Goal: Information Seeking & Learning: Learn about a topic

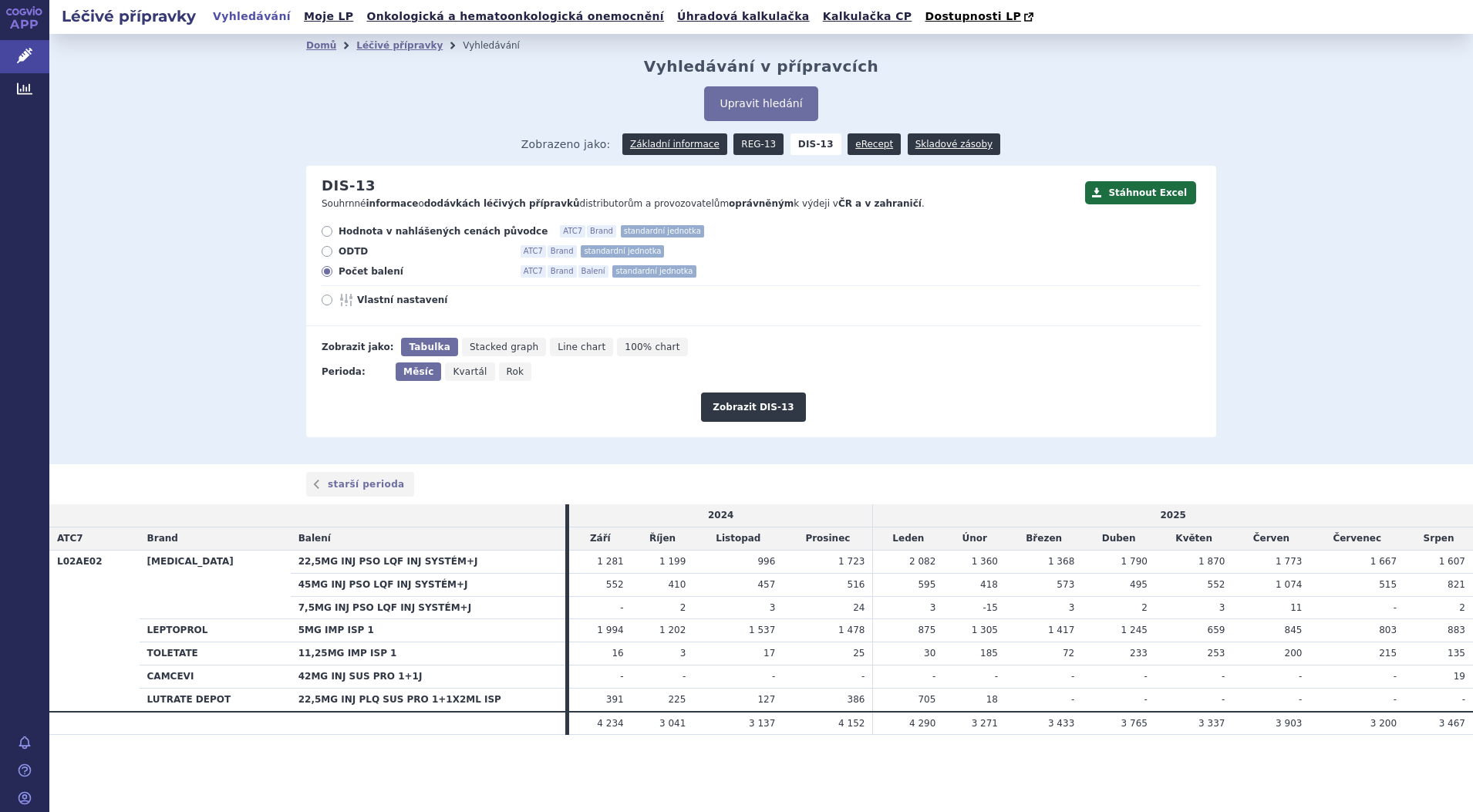
click at [755, 144] on link "REG-13" at bounding box center [758, 144] width 50 height 22
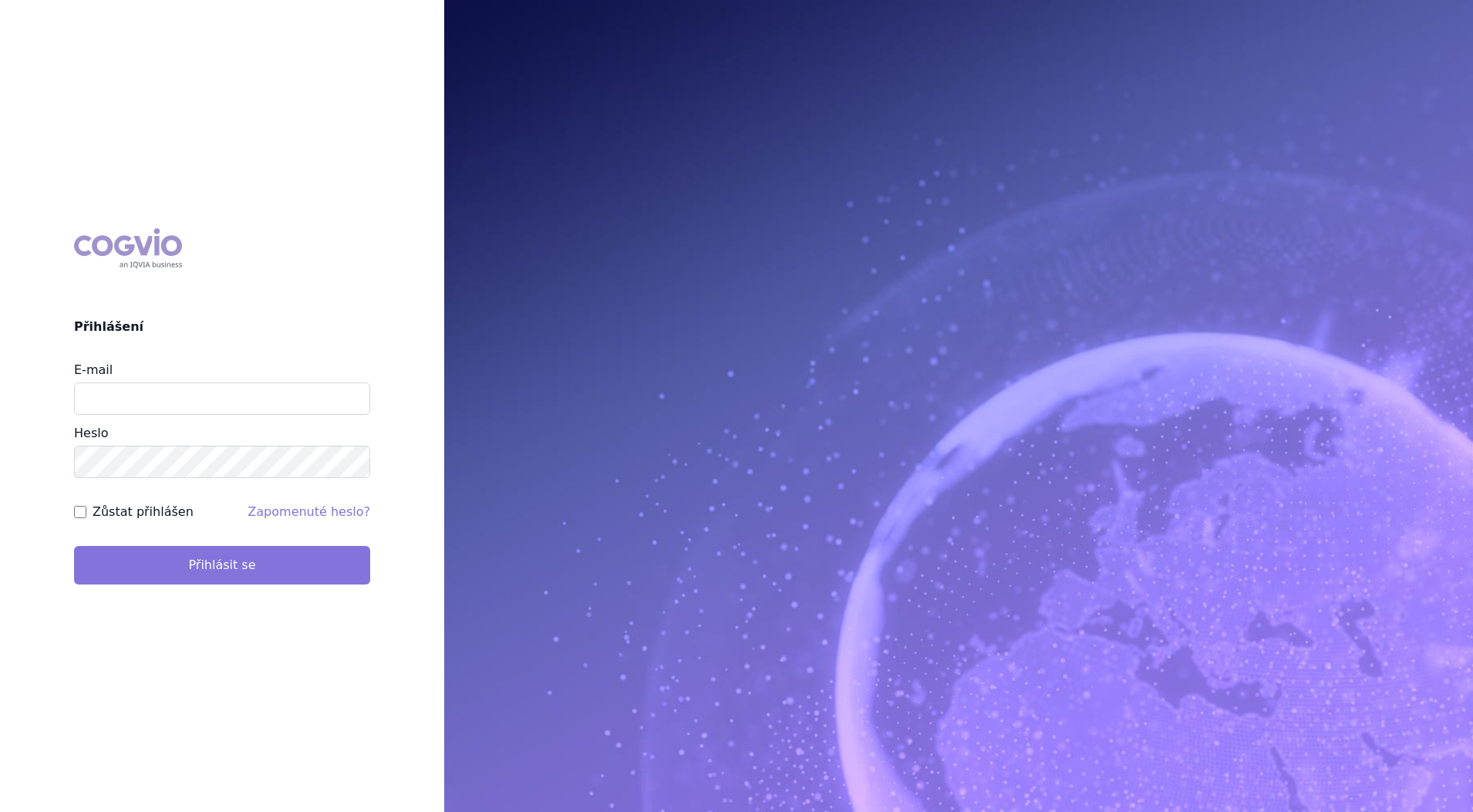
type input "[EMAIL_ADDRESS][DOMAIN_NAME]"
click at [270, 551] on button "Přihlásit se" at bounding box center [222, 565] width 296 height 38
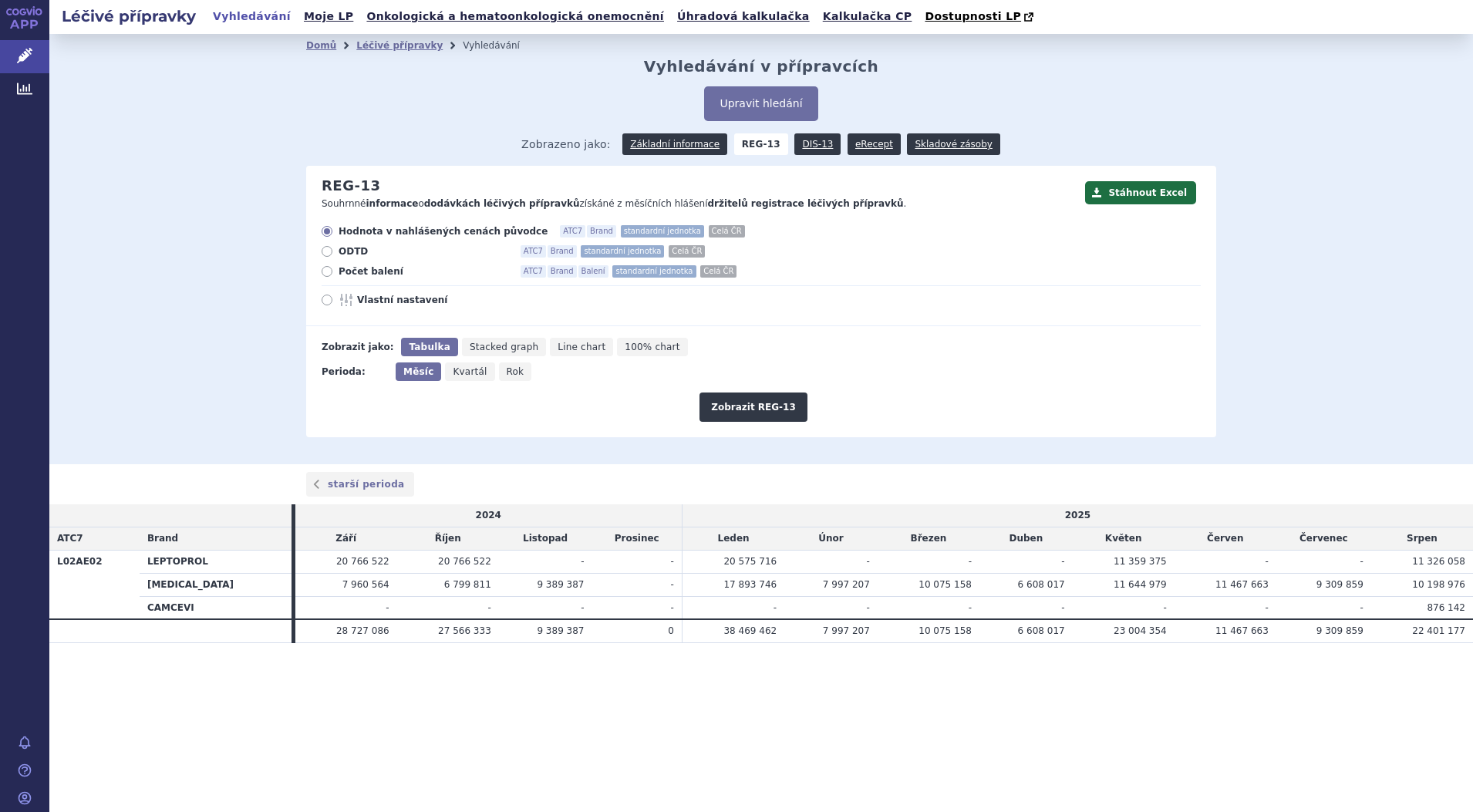
click at [321, 268] on label "Počet balení ATC7 Brand Balení standardní jednotka Celá ČR" at bounding box center [761, 271] width 879 height 12
click at [323, 268] on input "Počet balení ATC7 Brand Balení standardní jednotka Celá ČR" at bounding box center [328, 273] width 10 height 10
radio input "true"
click at [781, 408] on button "Zobrazit REG-13" at bounding box center [753, 407] width 108 height 29
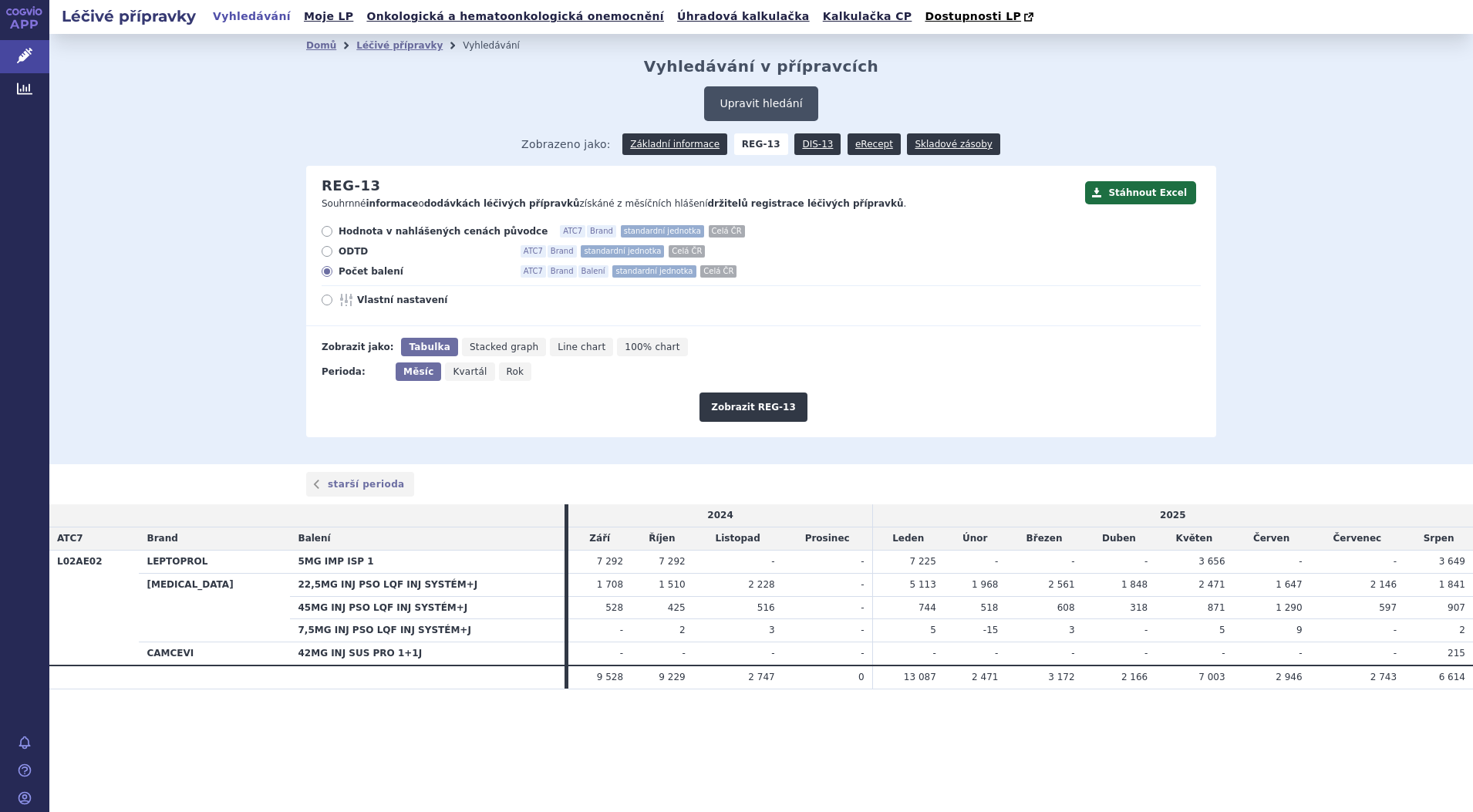
click at [769, 100] on button "Upravit hledání" at bounding box center [761, 104] width 114 height 35
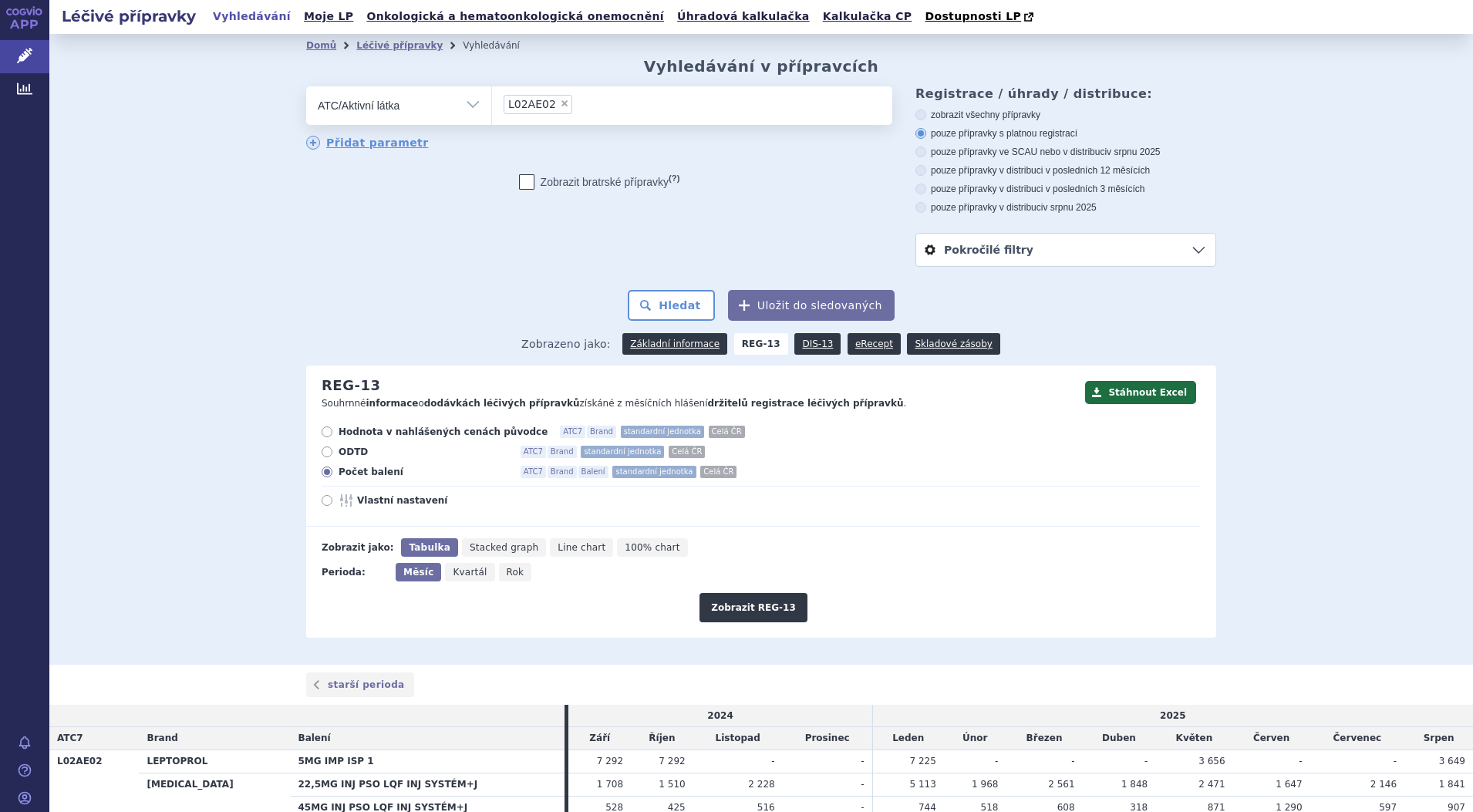
click at [560, 106] on span "×" at bounding box center [564, 103] width 9 height 9
click at [492, 106] on select "L02AE02" at bounding box center [492, 105] width 1 height 38
select select
click at [551, 106] on ul at bounding box center [692, 102] width 400 height 32
click at [492, 106] on select at bounding box center [492, 105] width 1 height 38
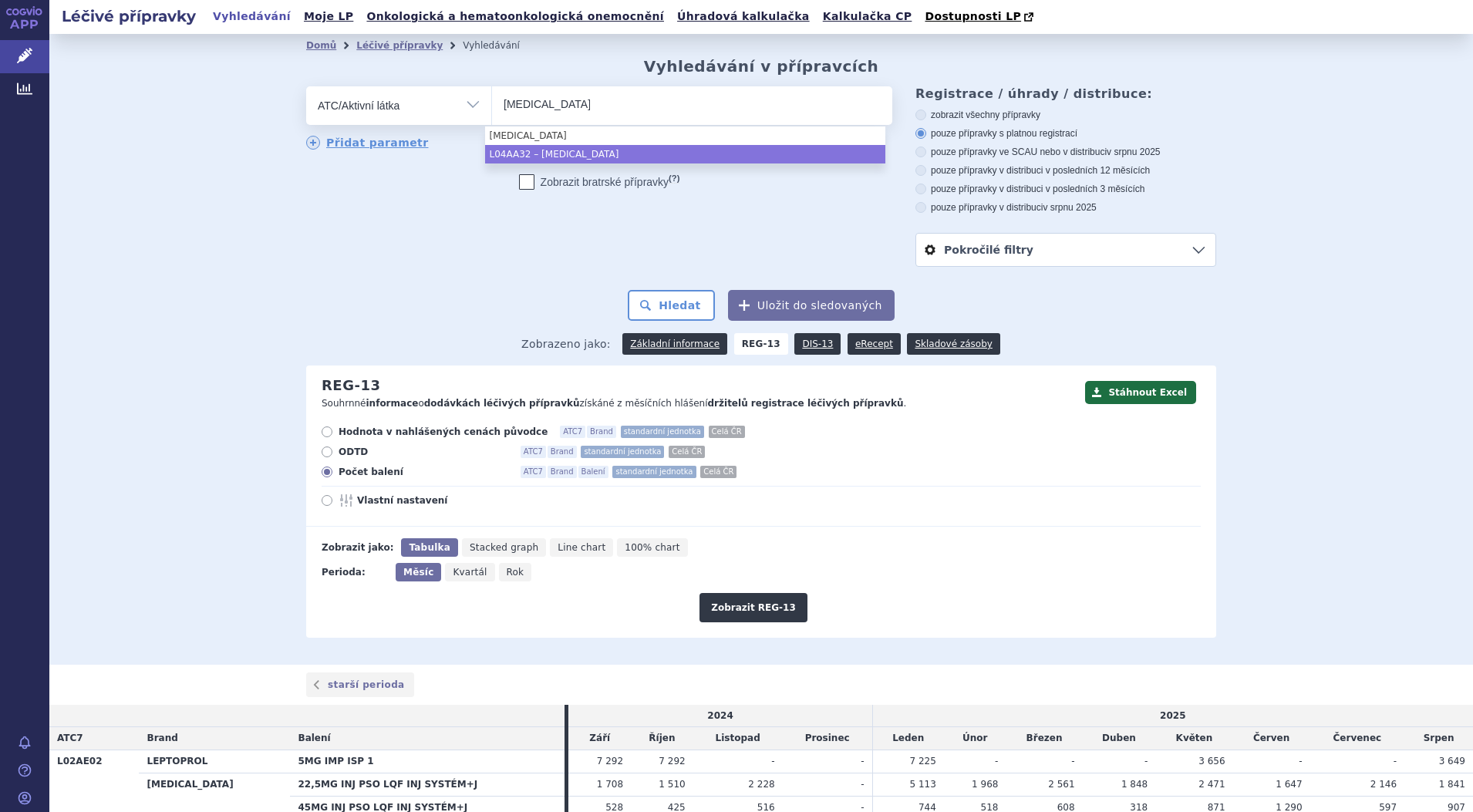
type input "[MEDICAL_DATA]"
select select "L04AA32"
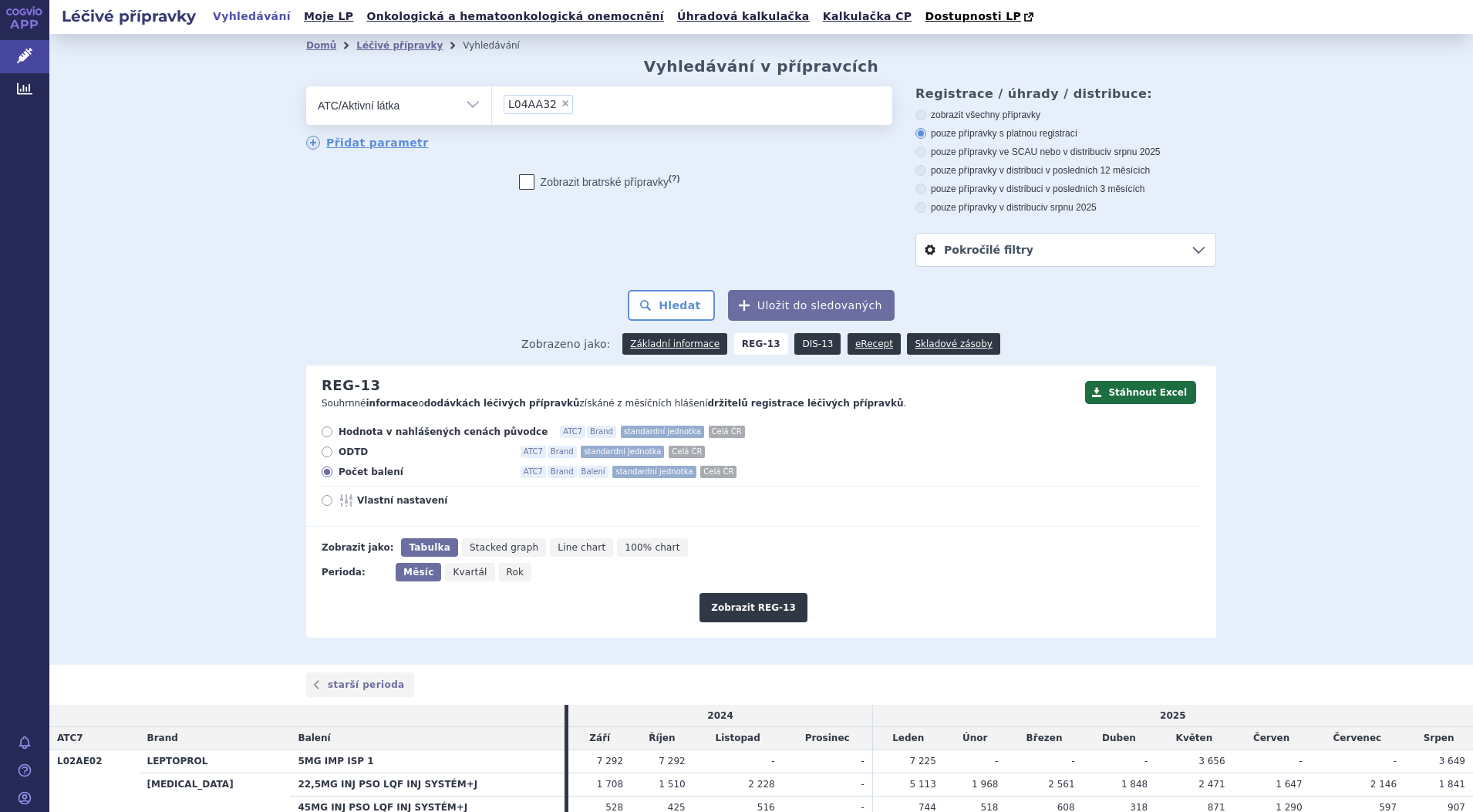
click at [802, 345] on link "DIS-13" at bounding box center [818, 344] width 46 height 22
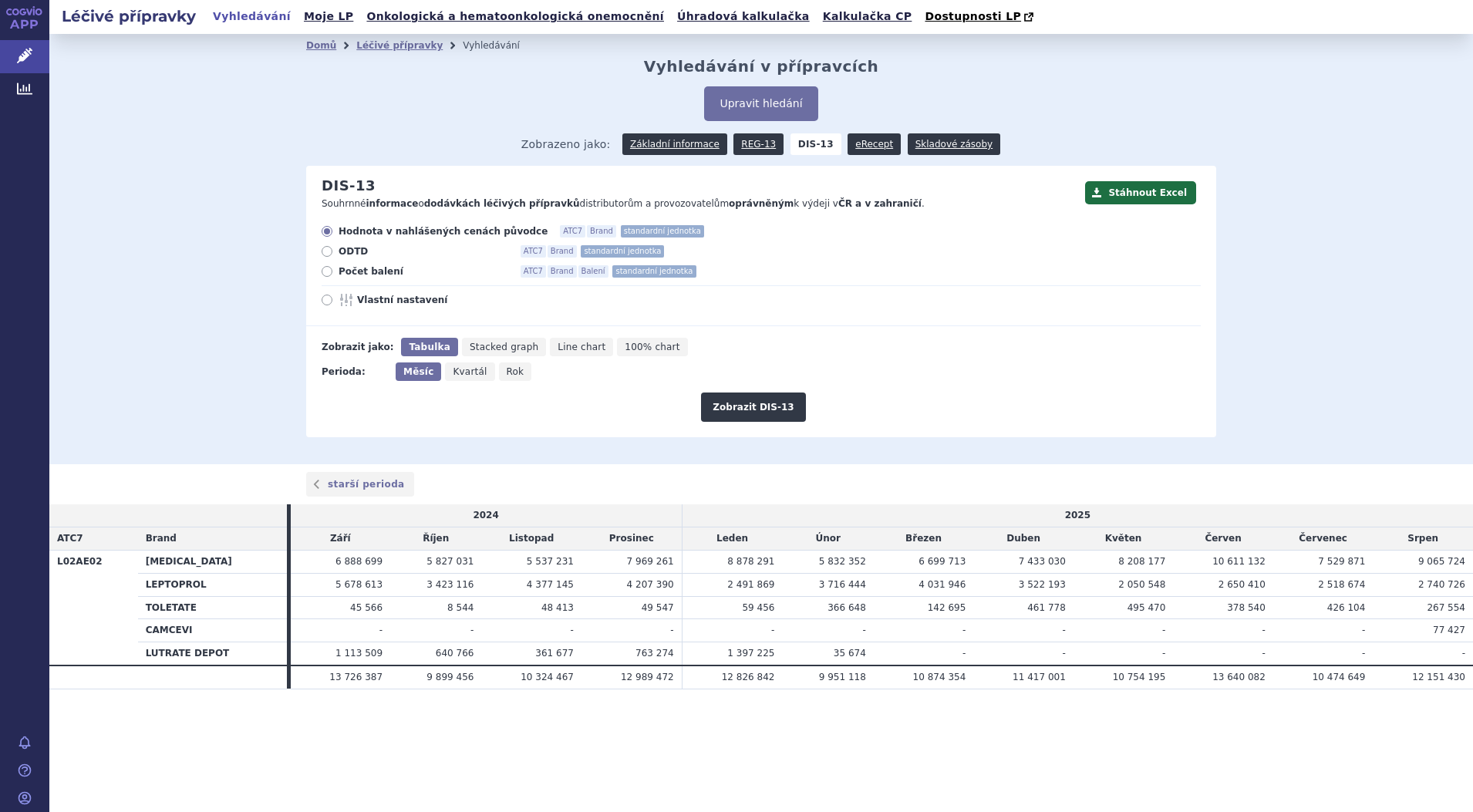
click at [327, 271] on icon at bounding box center [326, 271] width 11 height 11
click at [327, 271] on input "Počet balení ATC7 Brand Balení standardní jednotka" at bounding box center [328, 273] width 10 height 10
radio input "true"
click at [756, 409] on button "Zobrazit DIS-13" at bounding box center [752, 407] width 104 height 29
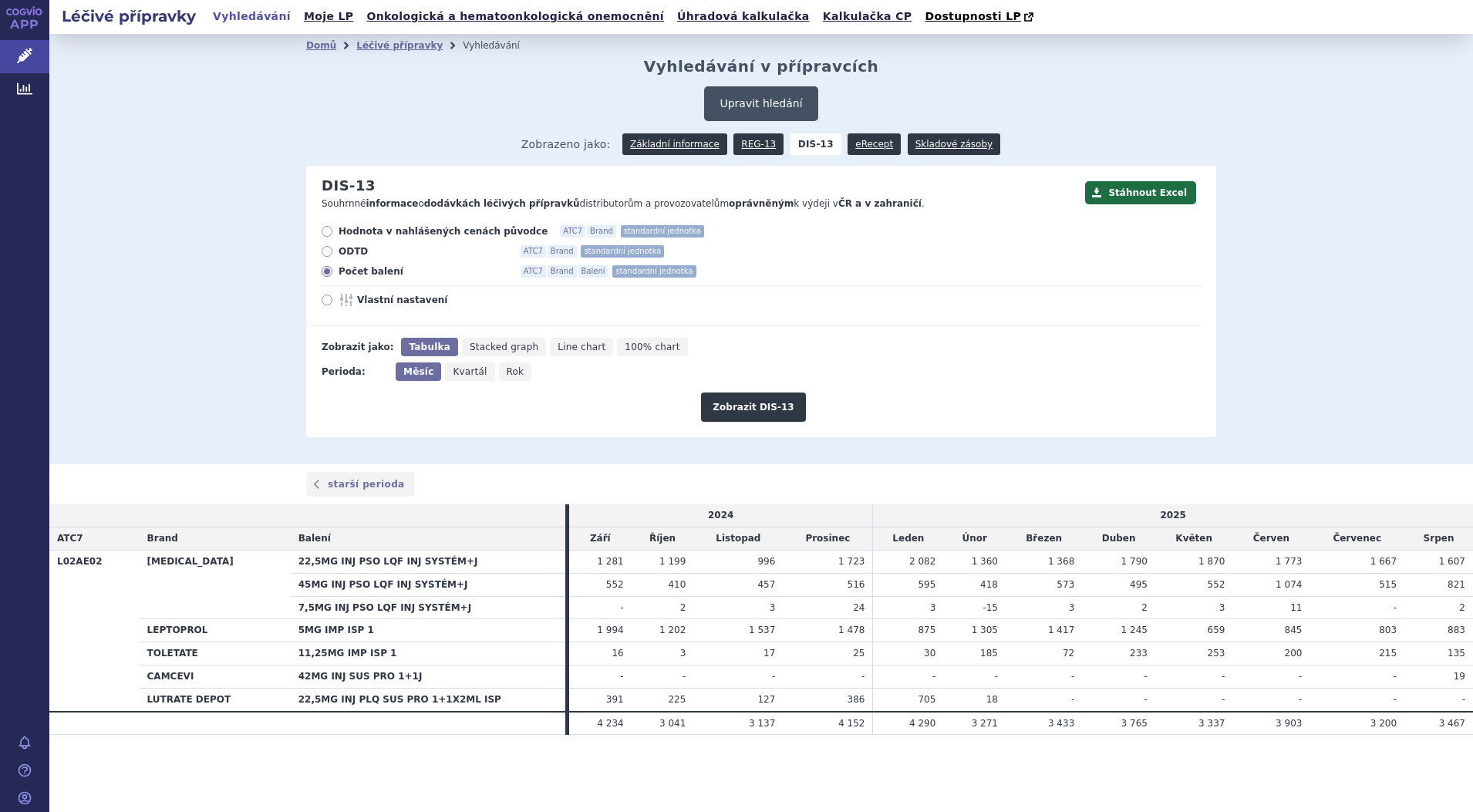
click at [776, 102] on button "Upravit hledání" at bounding box center [761, 104] width 114 height 35
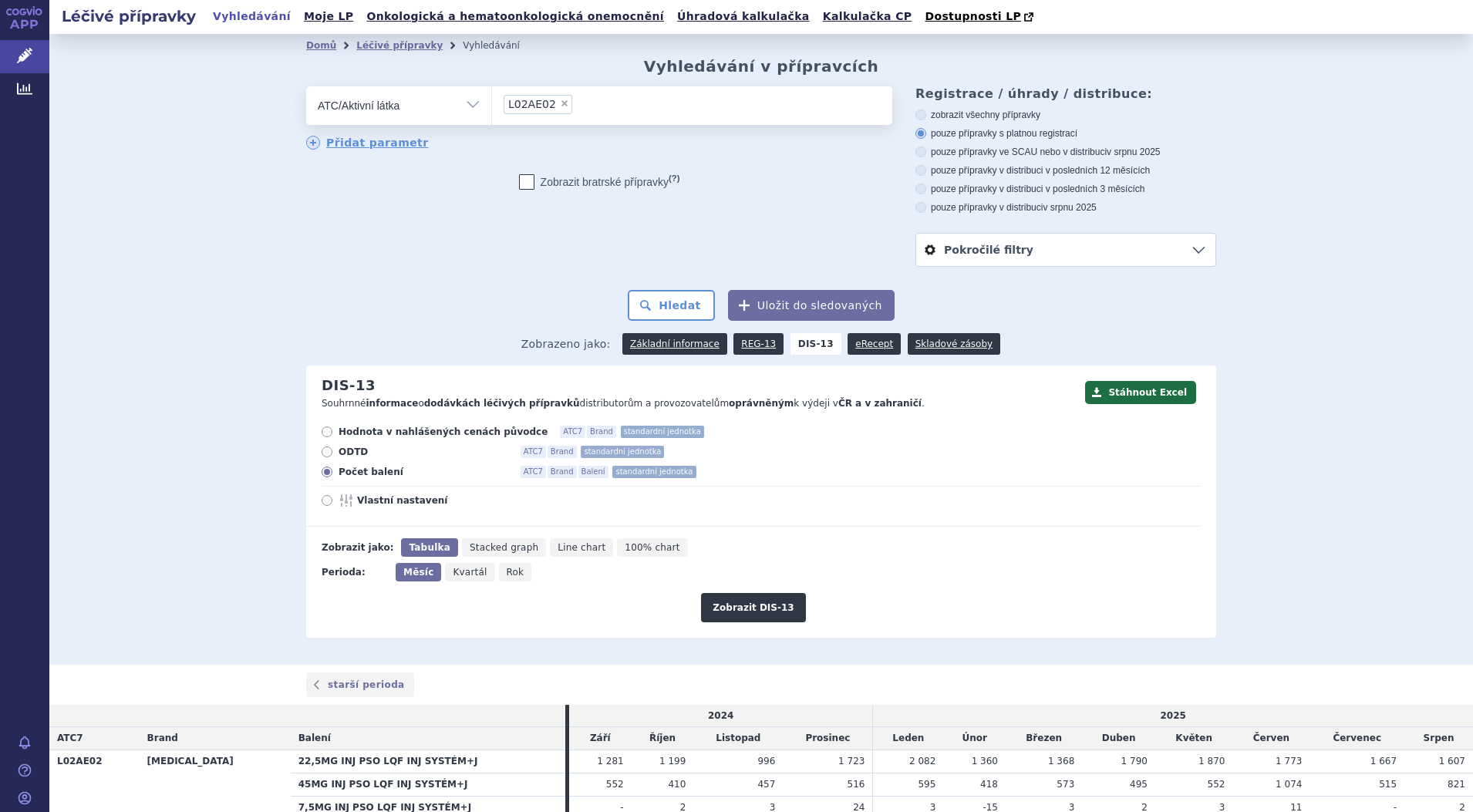
click at [560, 105] on span "×" at bounding box center [564, 103] width 9 height 9
click at [492, 105] on select "L02AE02" at bounding box center [492, 105] width 1 height 38
select select
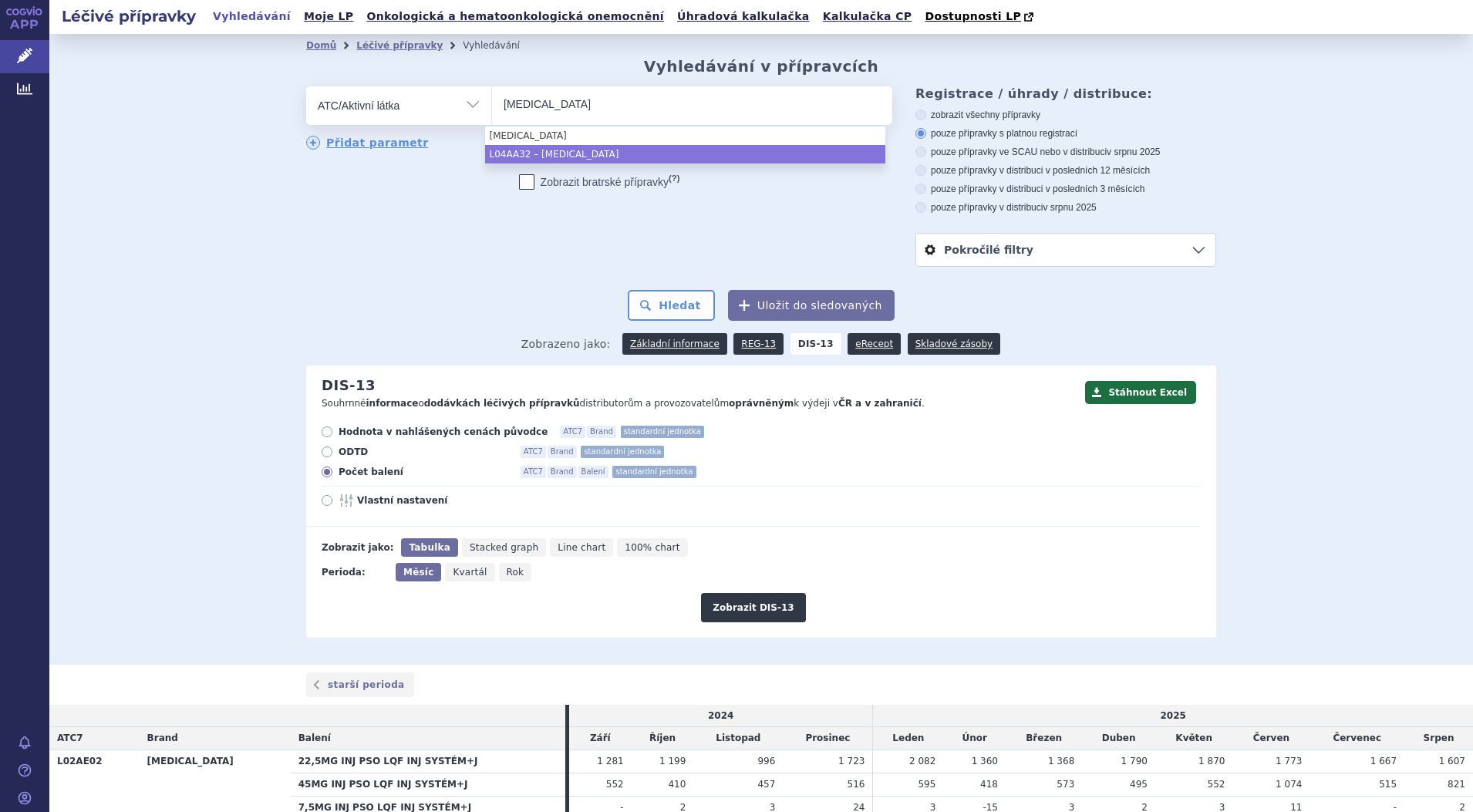
type input "apremilast"
select select "L04AA32"
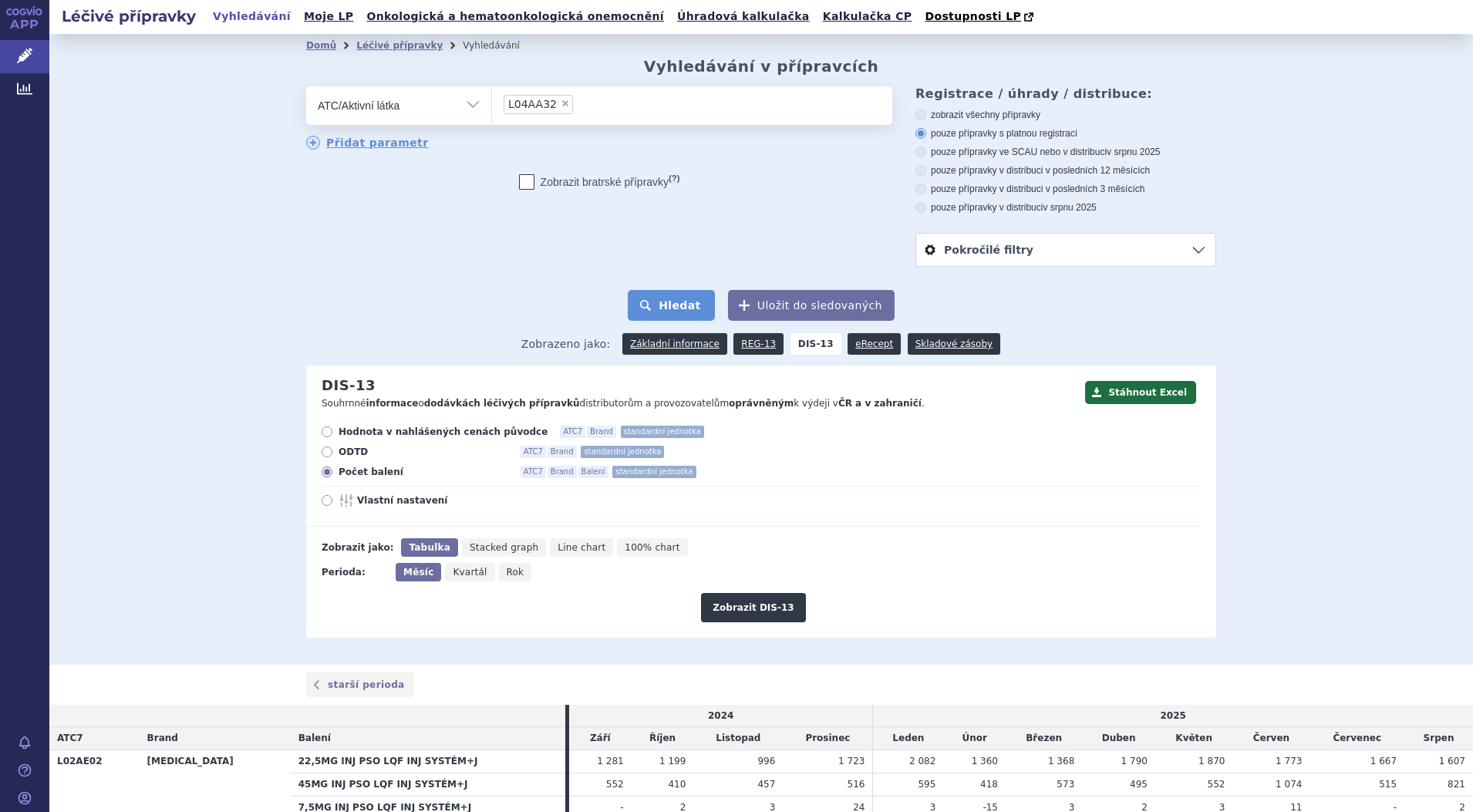
click at [666, 309] on button "Hledat" at bounding box center [671, 305] width 87 height 31
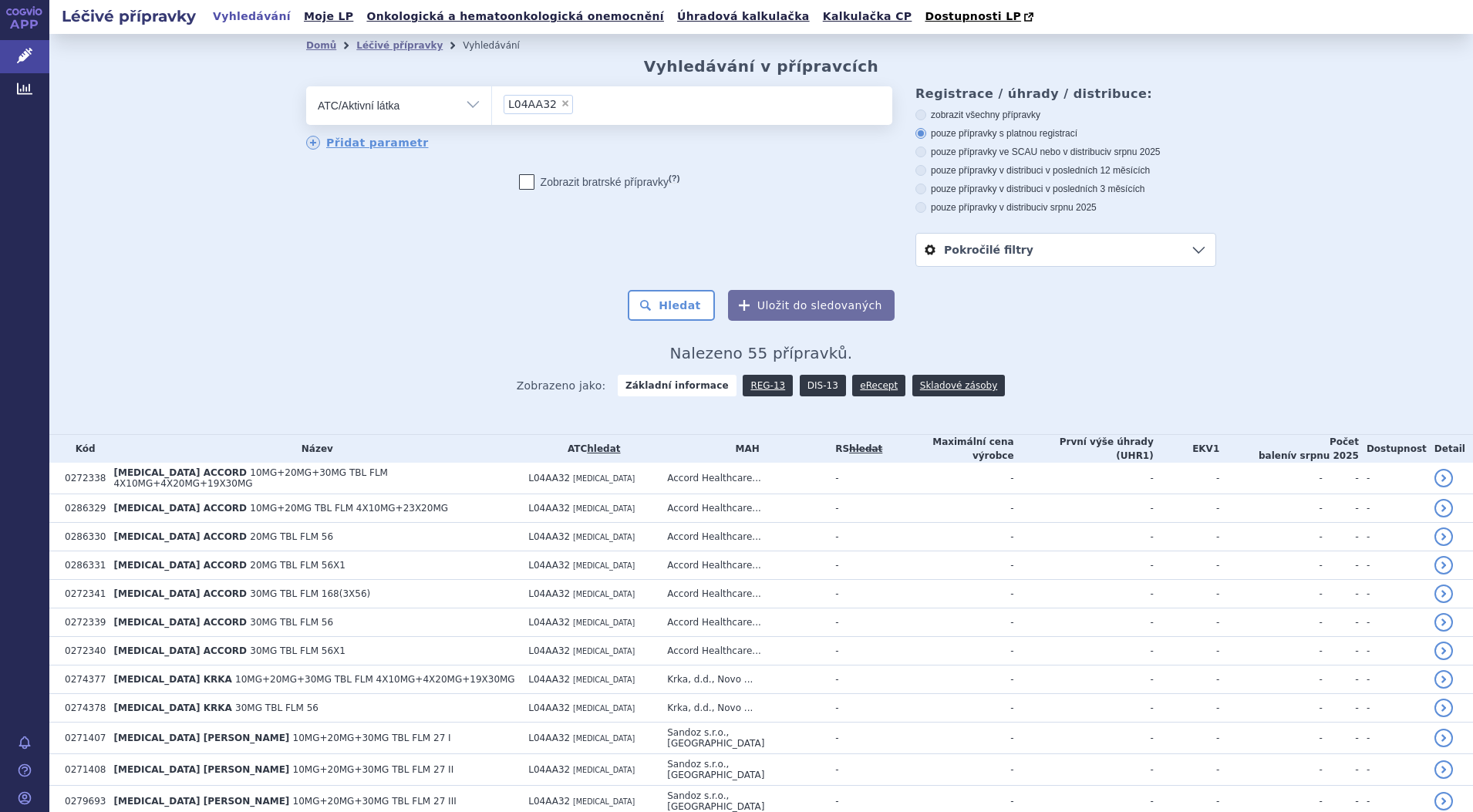
click at [809, 388] on link "DIS-13" at bounding box center [823, 385] width 46 height 22
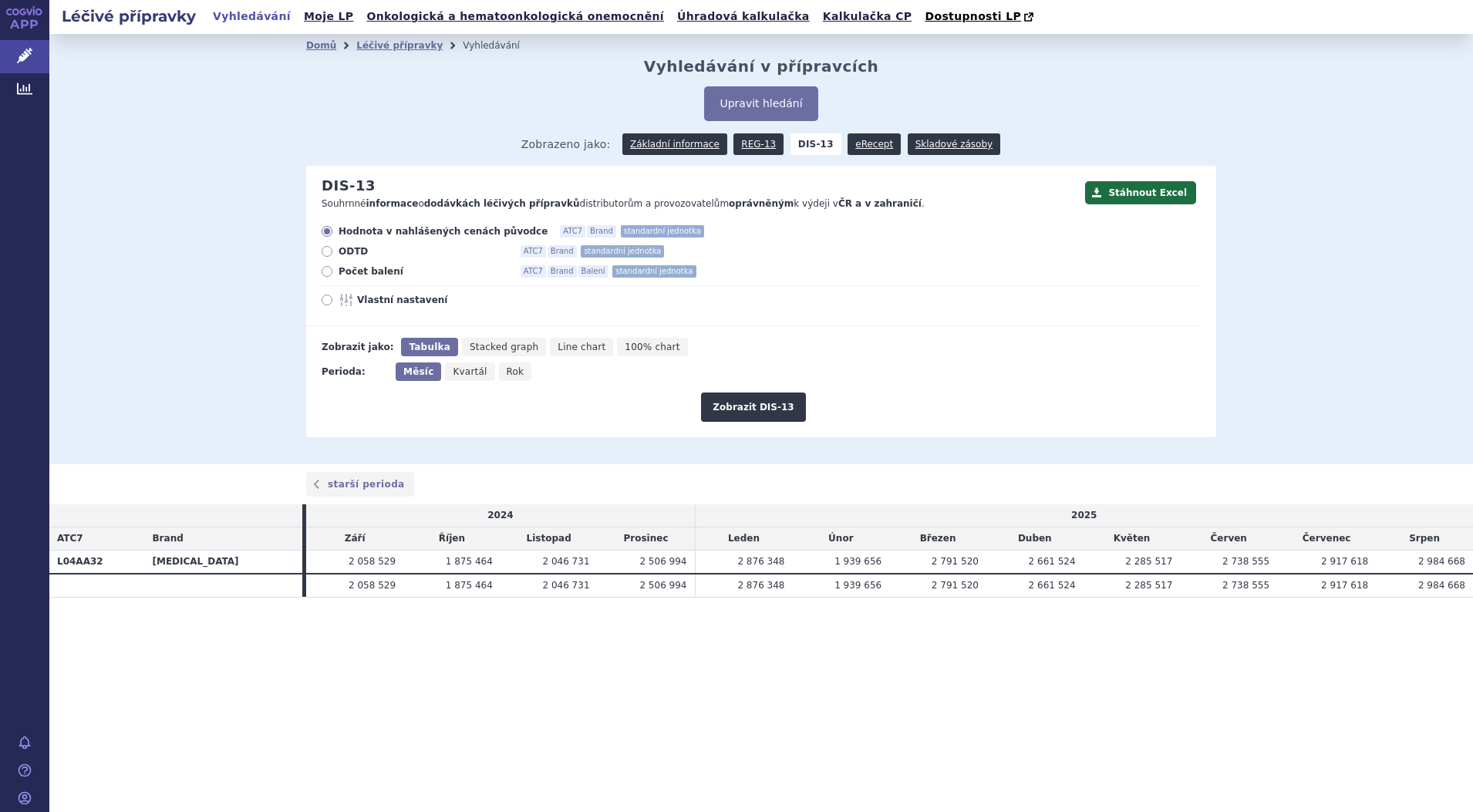
drag, startPoint x: 323, startPoint y: 272, endPoint x: 341, endPoint y: 273, distance: 18.0
click at [326, 272] on icon at bounding box center [326, 271] width 11 height 11
click at [326, 272] on input "Počet balení ATC7 Brand Balení standardní jednotka" at bounding box center [328, 273] width 10 height 10
radio input "true"
click at [778, 411] on button "Zobrazit DIS-13" at bounding box center [752, 407] width 104 height 29
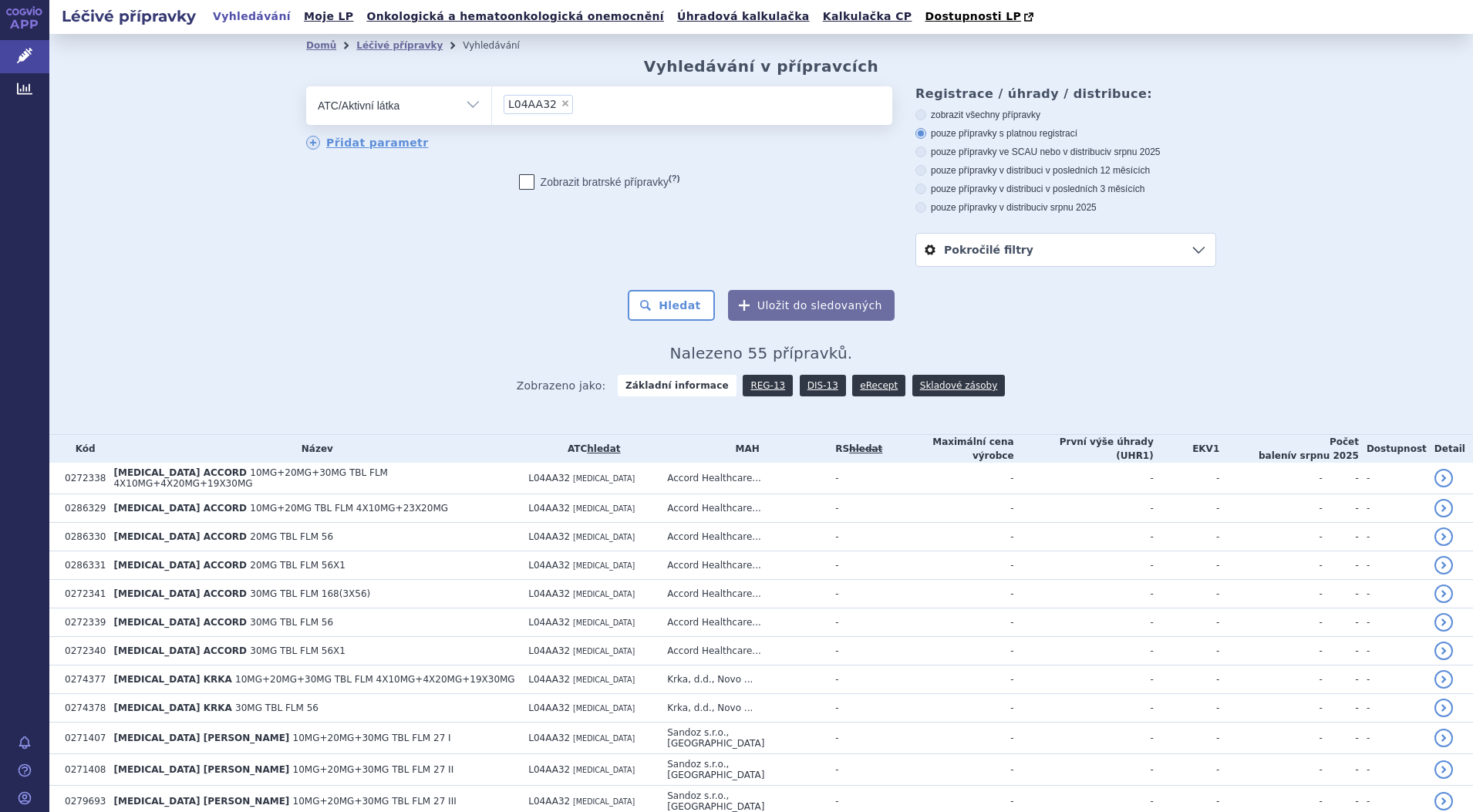
click at [550, 110] on li "× L04AA32" at bounding box center [539, 104] width 70 height 19
click at [492, 110] on select "L04AA32" at bounding box center [492, 105] width 1 height 38
click at [560, 104] on span "×" at bounding box center [565, 103] width 9 height 9
click at [492, 104] on select "L04AA32" at bounding box center [492, 105] width 1 height 38
select select
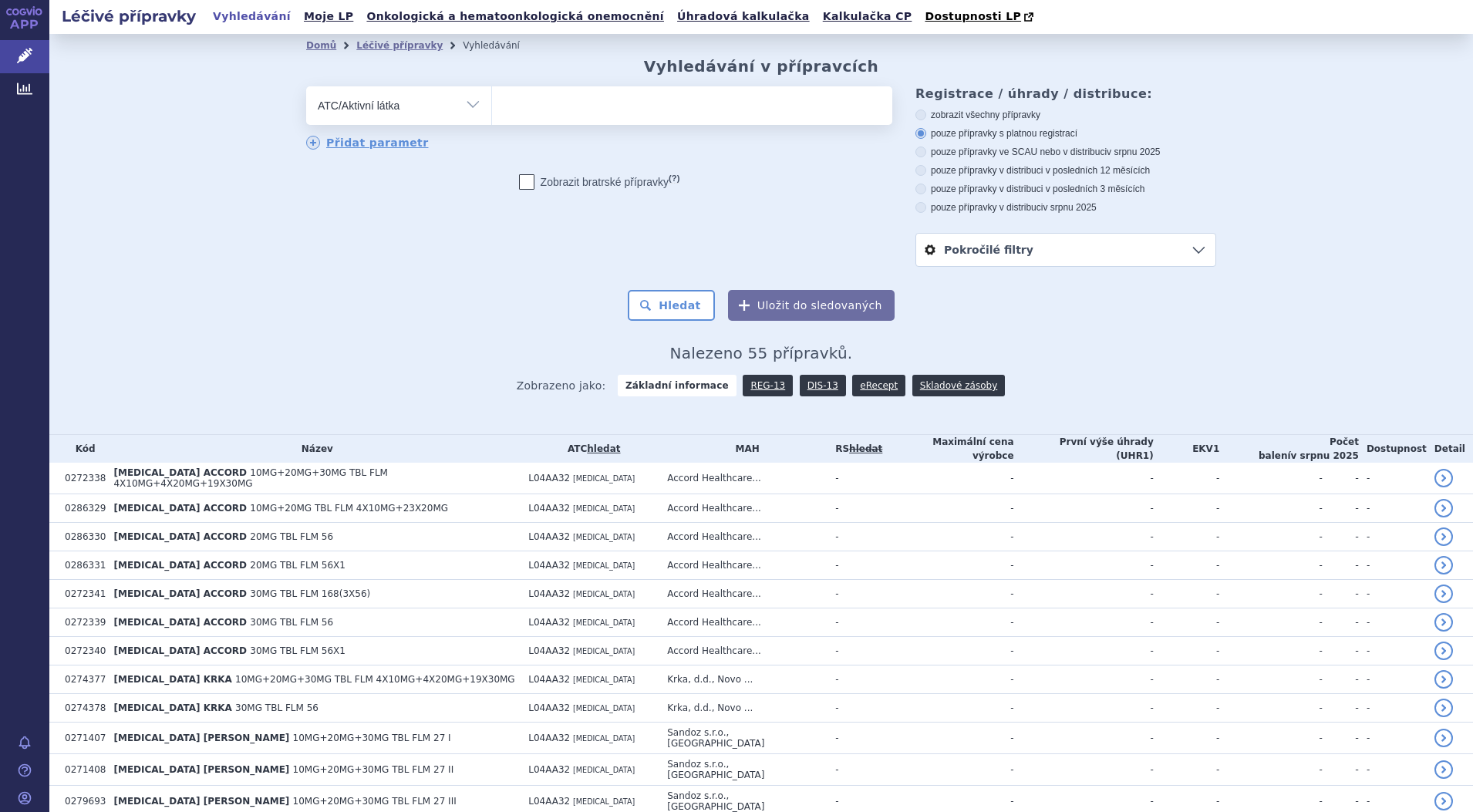
click at [557, 105] on ul at bounding box center [692, 102] width 400 height 32
click at [492, 105] on select at bounding box center [492, 105] width 1 height 38
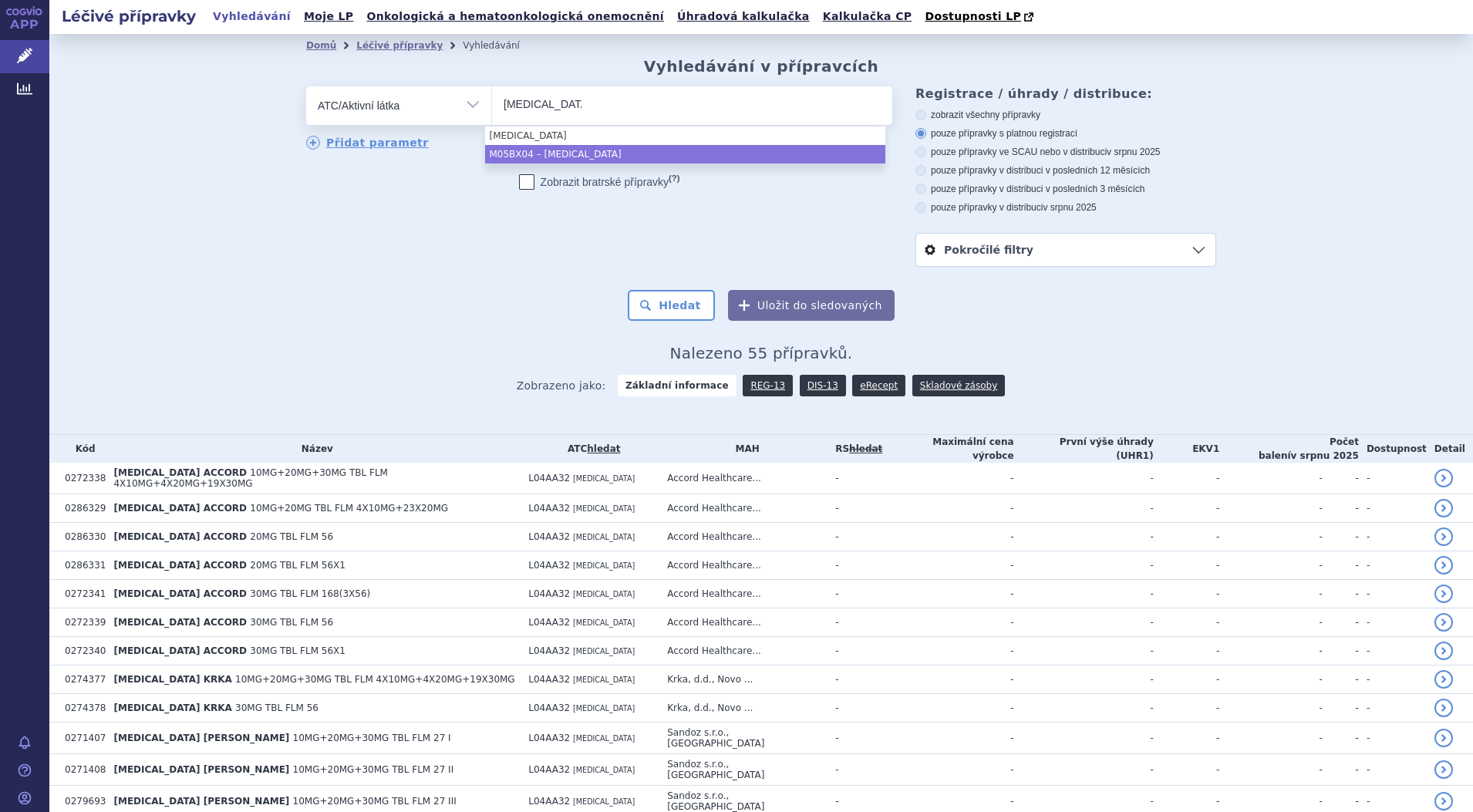
type input "denosumab"
drag, startPoint x: 594, startPoint y: 154, endPoint x: 604, endPoint y: 161, distance: 12.2
select select "M05BX04"
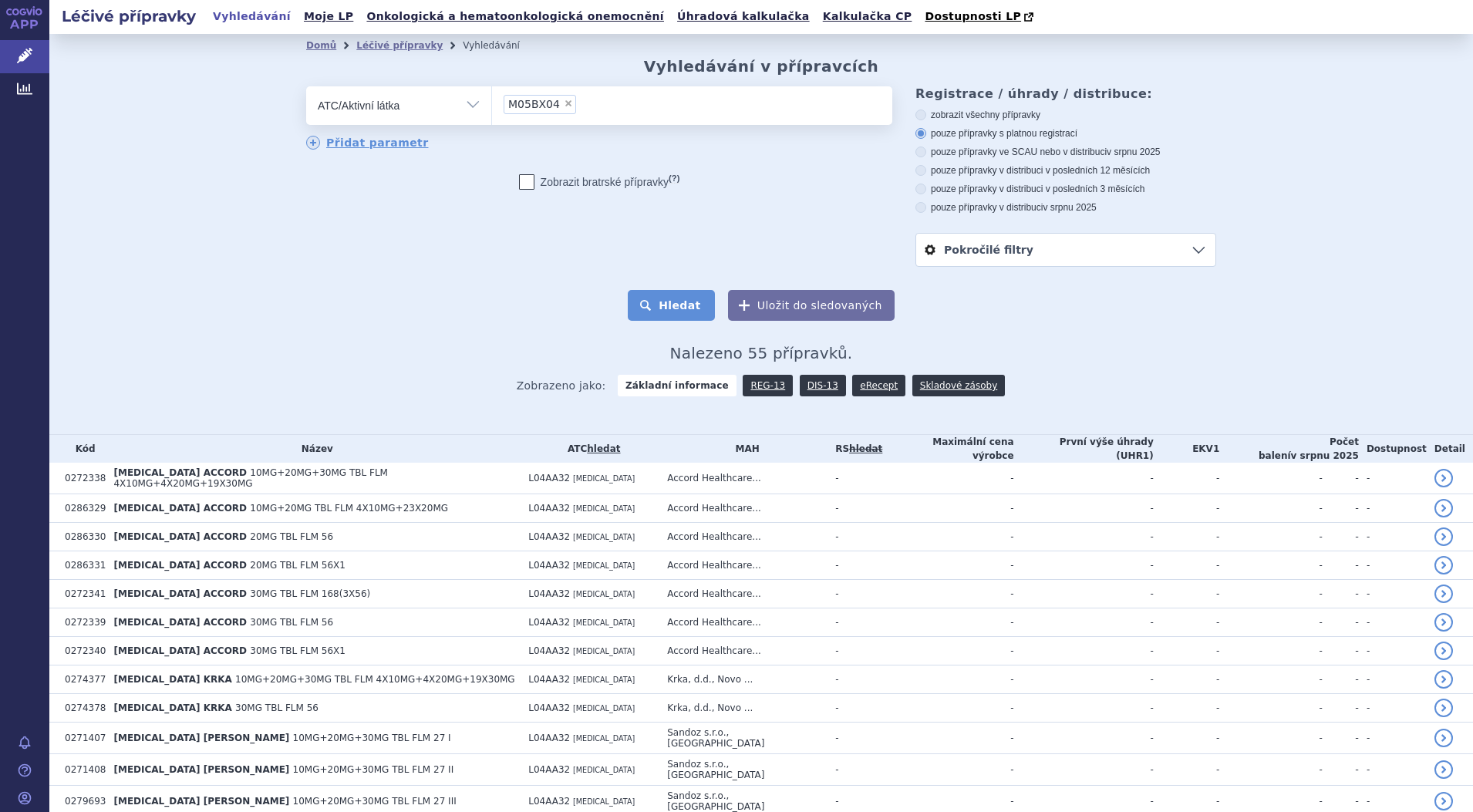
click at [676, 298] on button "Hledat" at bounding box center [671, 305] width 87 height 31
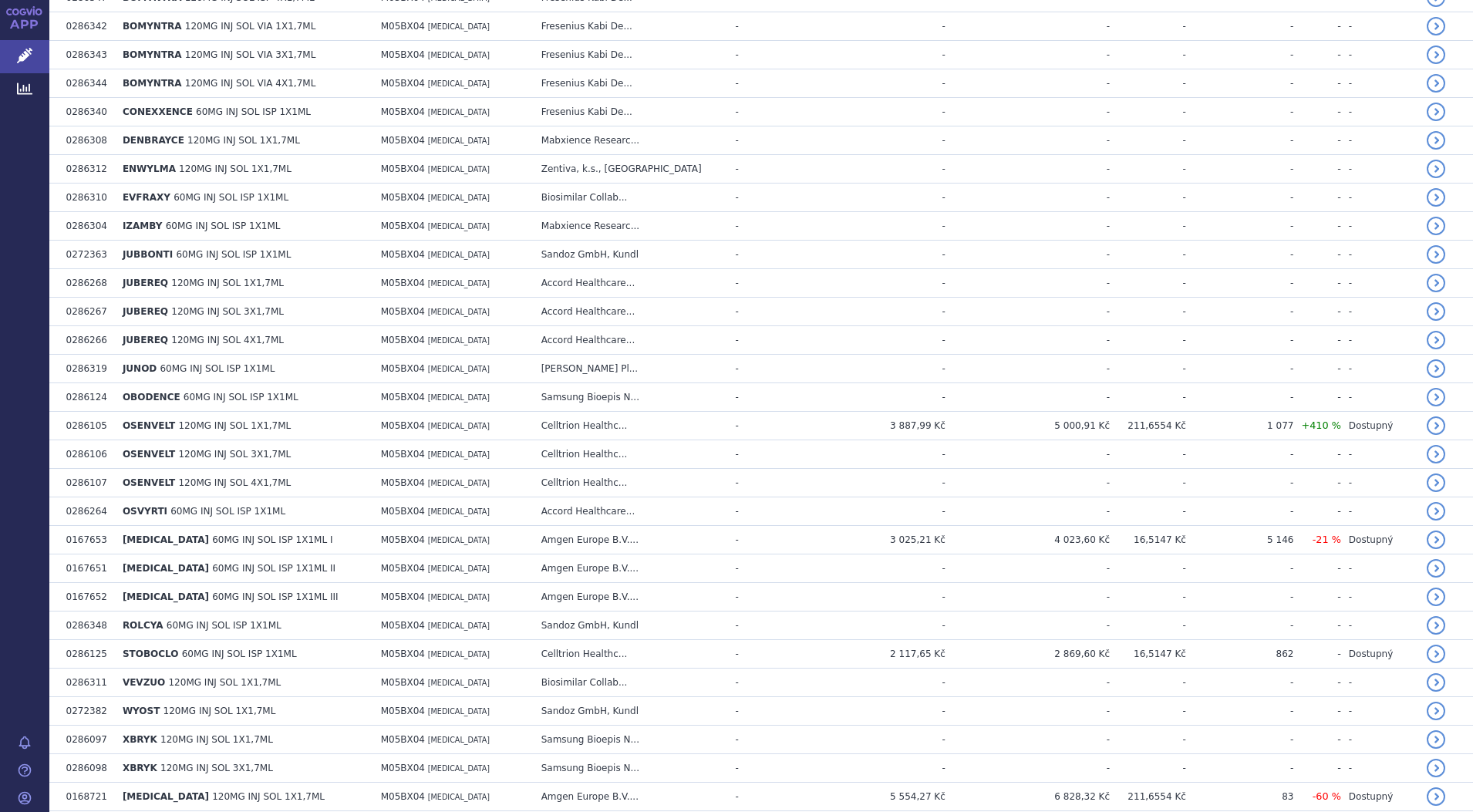
scroll to position [579, 0]
